Goal: Task Accomplishment & Management: Manage account settings

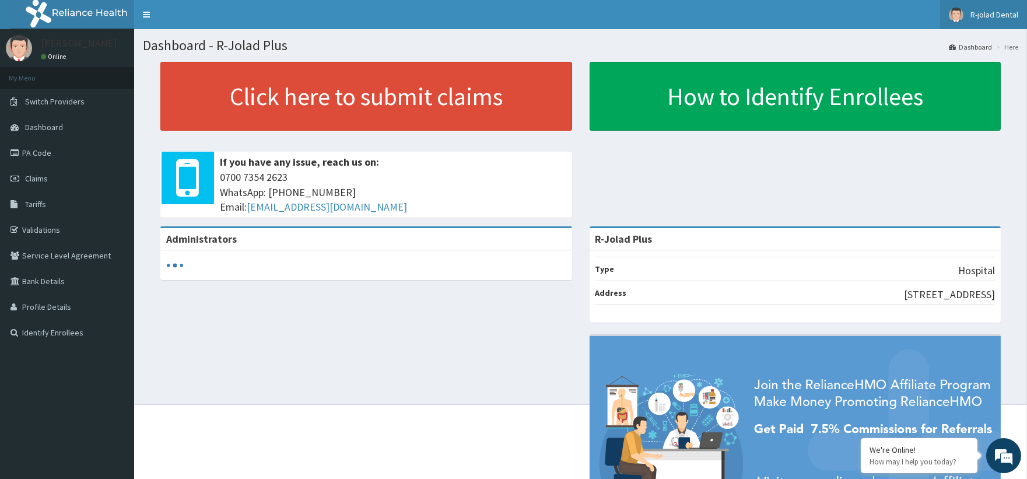
click at [997, 13] on span "R-jolad Dental" at bounding box center [994, 14] width 48 height 10
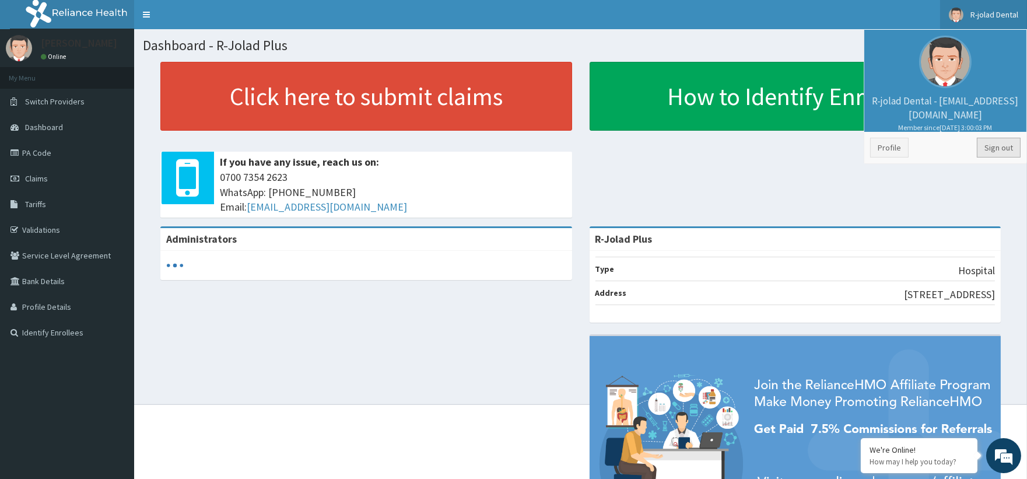
click at [992, 150] on link "Sign out" at bounding box center [998, 148] width 44 height 20
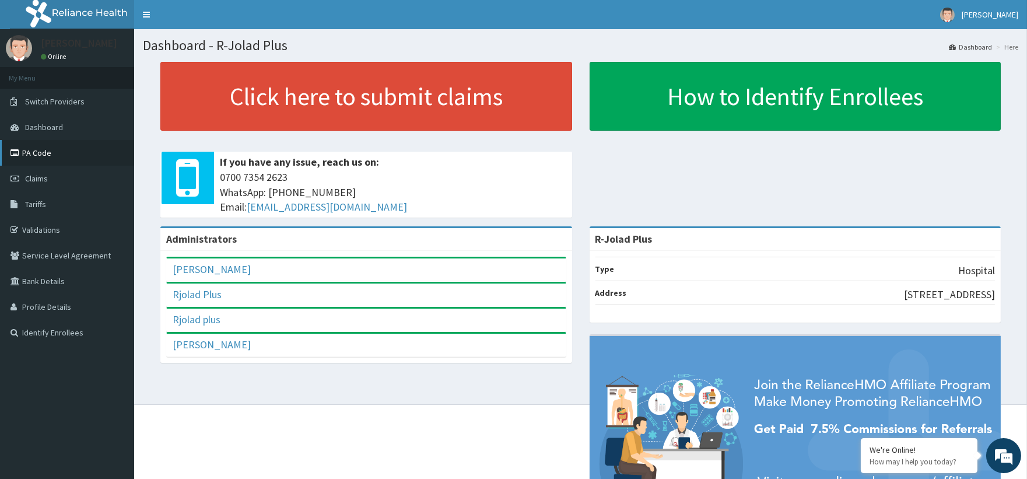
click at [33, 150] on link "PA Code" at bounding box center [67, 153] width 134 height 26
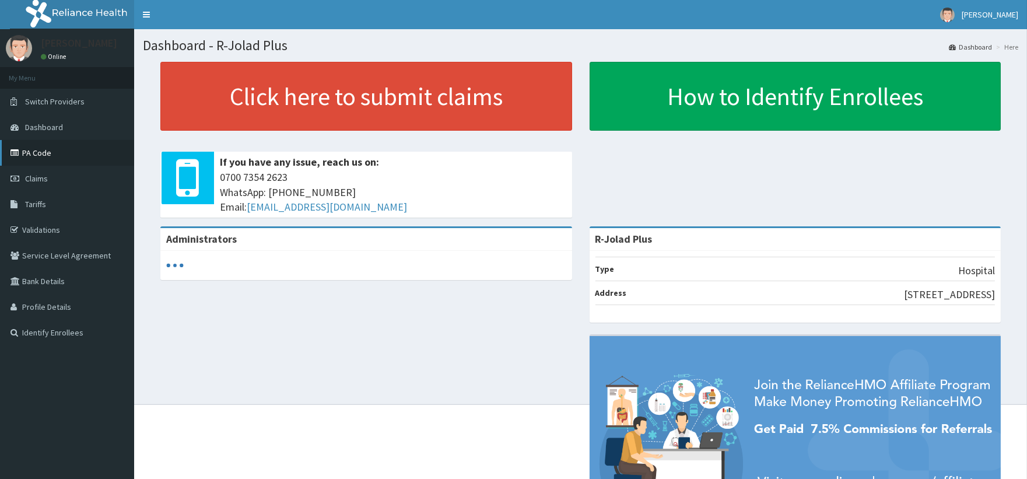
click at [48, 157] on link "PA Code" at bounding box center [67, 153] width 134 height 26
